Goal: Transaction & Acquisition: Obtain resource

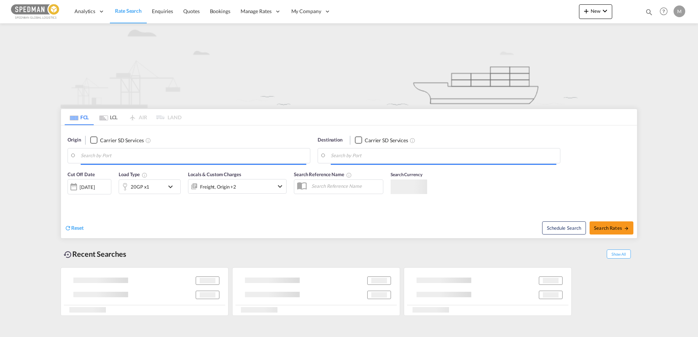
type input "[GEOGRAPHIC_DATA], SESTO"
type input "Cat Lai Oil Port, VNOCL"
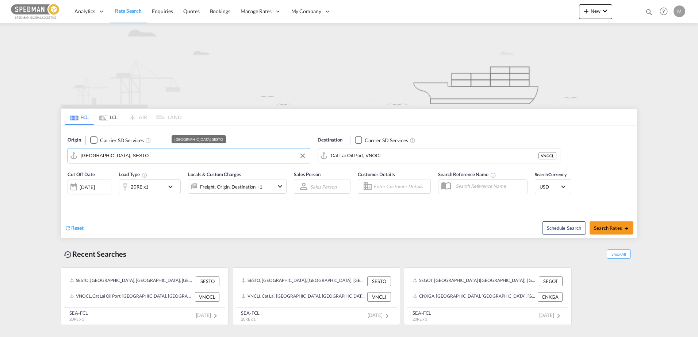
click at [123, 155] on input "[GEOGRAPHIC_DATA], SESTO" at bounding box center [194, 155] width 226 height 11
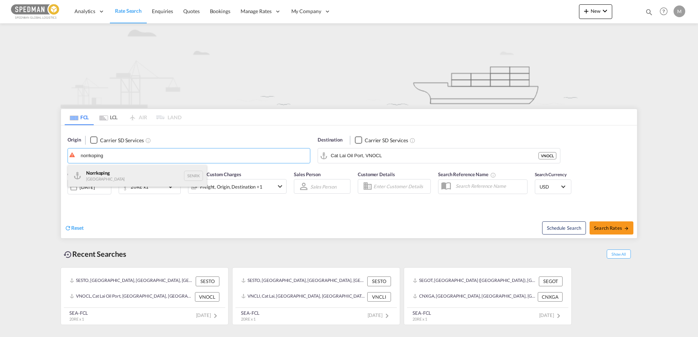
click at [107, 176] on div "Norrkoping [GEOGRAPHIC_DATA] SENRK" at bounding box center [137, 176] width 139 height 22
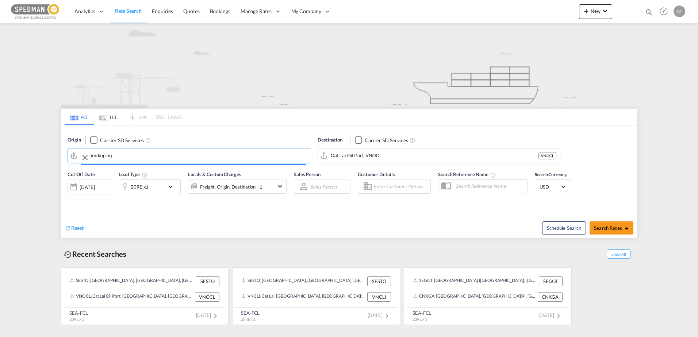
type input "Norrkoping, SENRK"
click at [378, 156] on input "Cat Lai Oil Port, VNOCL" at bounding box center [444, 155] width 226 height 11
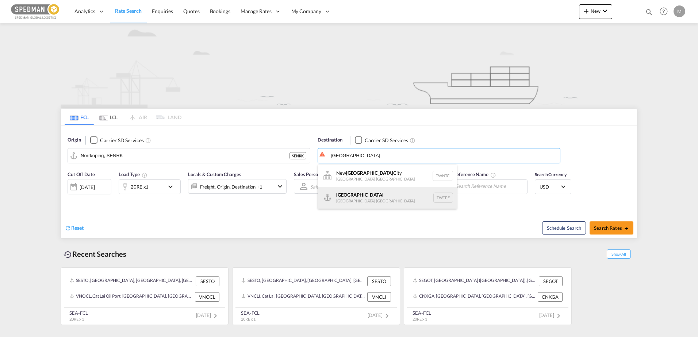
click at [342, 199] on div "[GEOGRAPHIC_DATA] [GEOGRAPHIC_DATA], [GEOGRAPHIC_DATA] [GEOGRAPHIC_DATA]" at bounding box center [387, 198] width 139 height 22
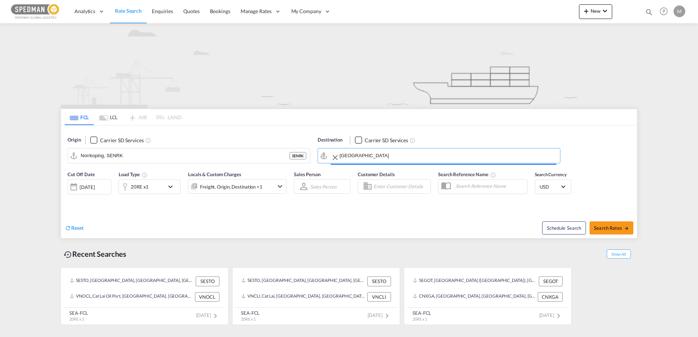
type input "[GEOGRAPHIC_DATA], TWTPE"
click at [169, 185] on md-icon "icon-chevron-down" at bounding box center [172, 187] width 12 height 9
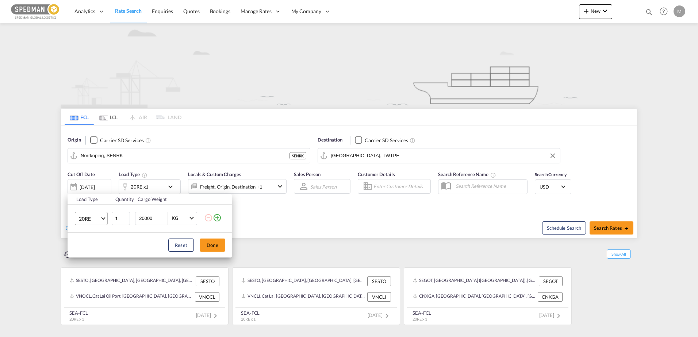
click at [103, 217] on span "Choose: \a20RE" at bounding box center [103, 218] width 4 height 4
click at [88, 252] on div "40HR" at bounding box center [85, 253] width 13 height 7
click at [216, 248] on button "Done" at bounding box center [213, 245] width 26 height 13
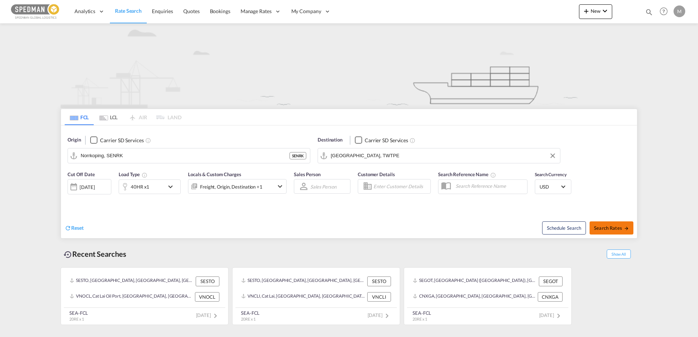
click at [609, 230] on span "Search Rates" at bounding box center [611, 228] width 35 height 6
type input "SENRK to TWTPE / [DATE]"
